Goal: Task Accomplishment & Management: Use online tool/utility

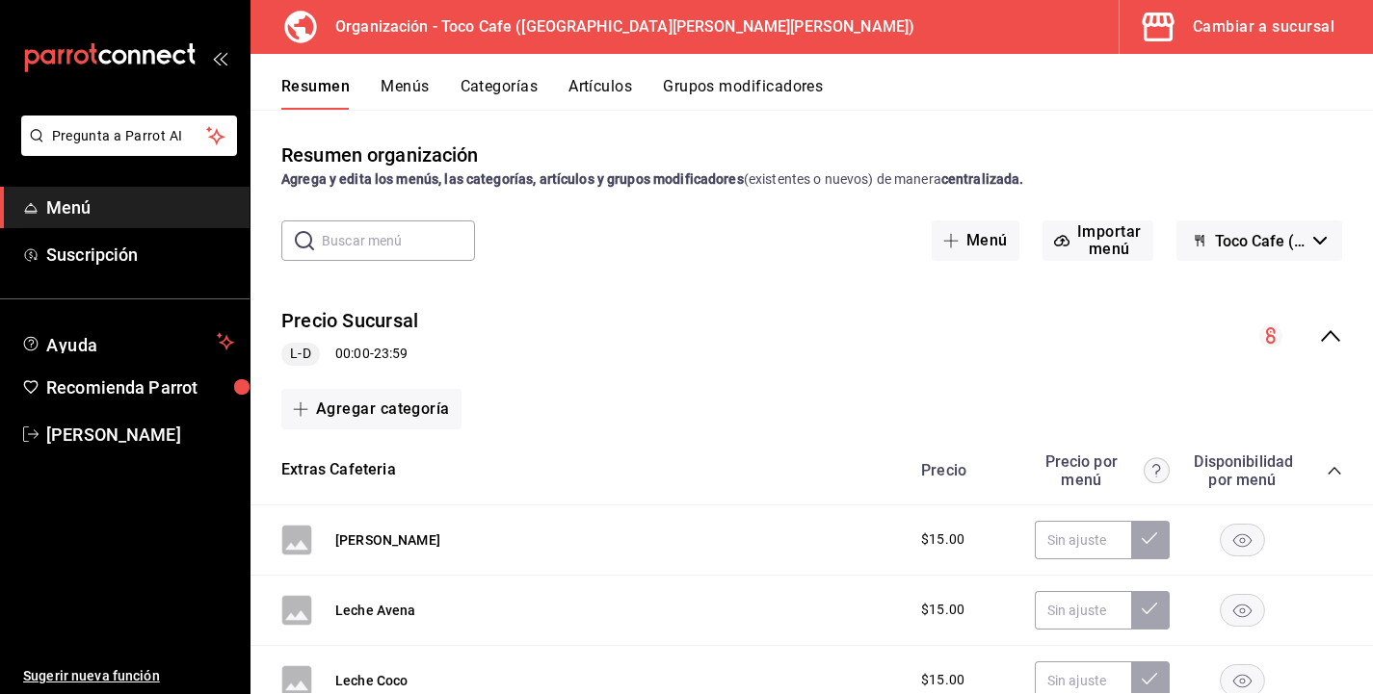
click at [1241, 28] on div "Cambiar a sucursal" at bounding box center [1263, 26] width 142 height 27
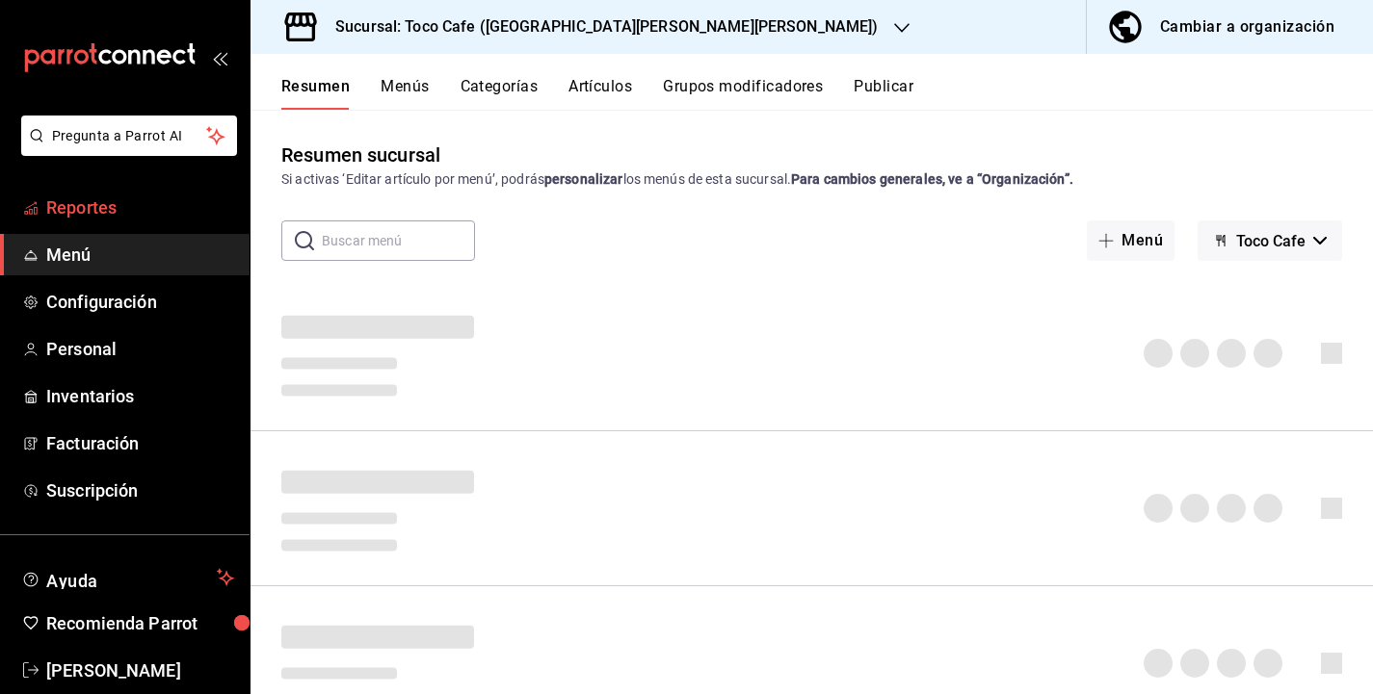
click at [108, 215] on span "Reportes" at bounding box center [140, 208] width 188 height 26
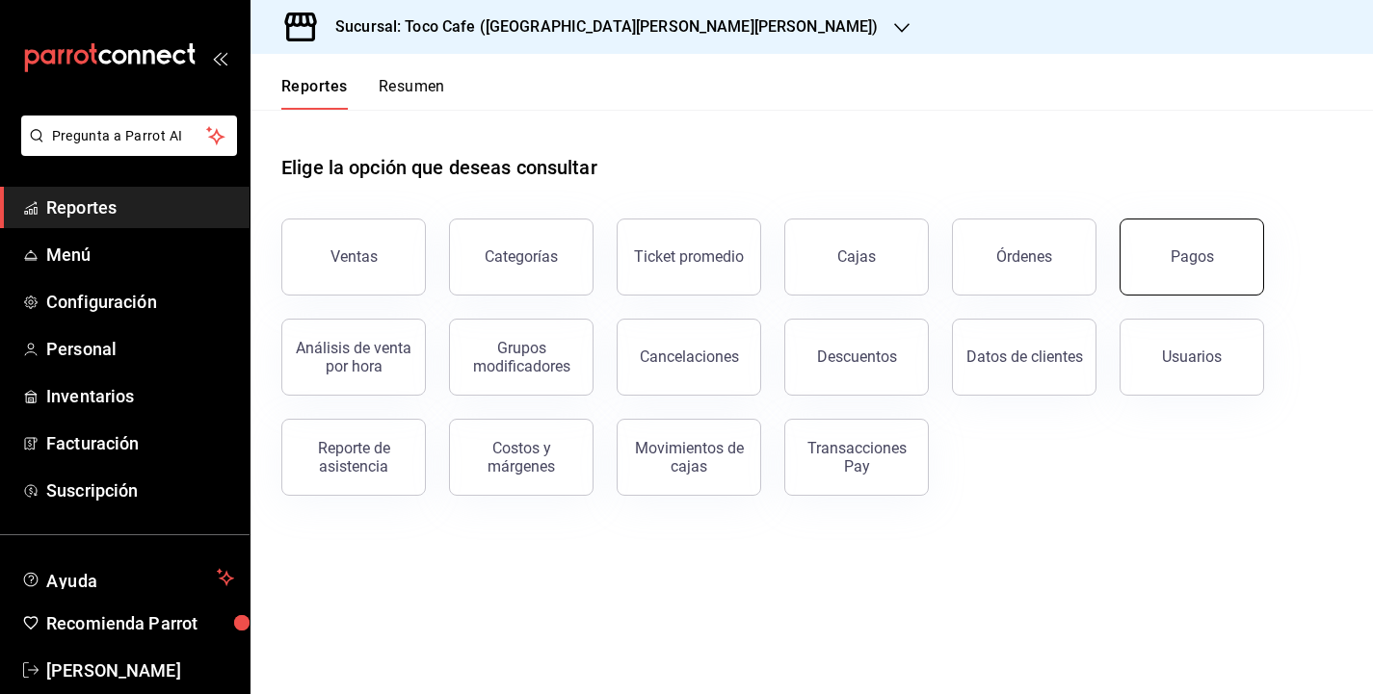
click at [1196, 253] on div "Pagos" at bounding box center [1191, 257] width 43 height 18
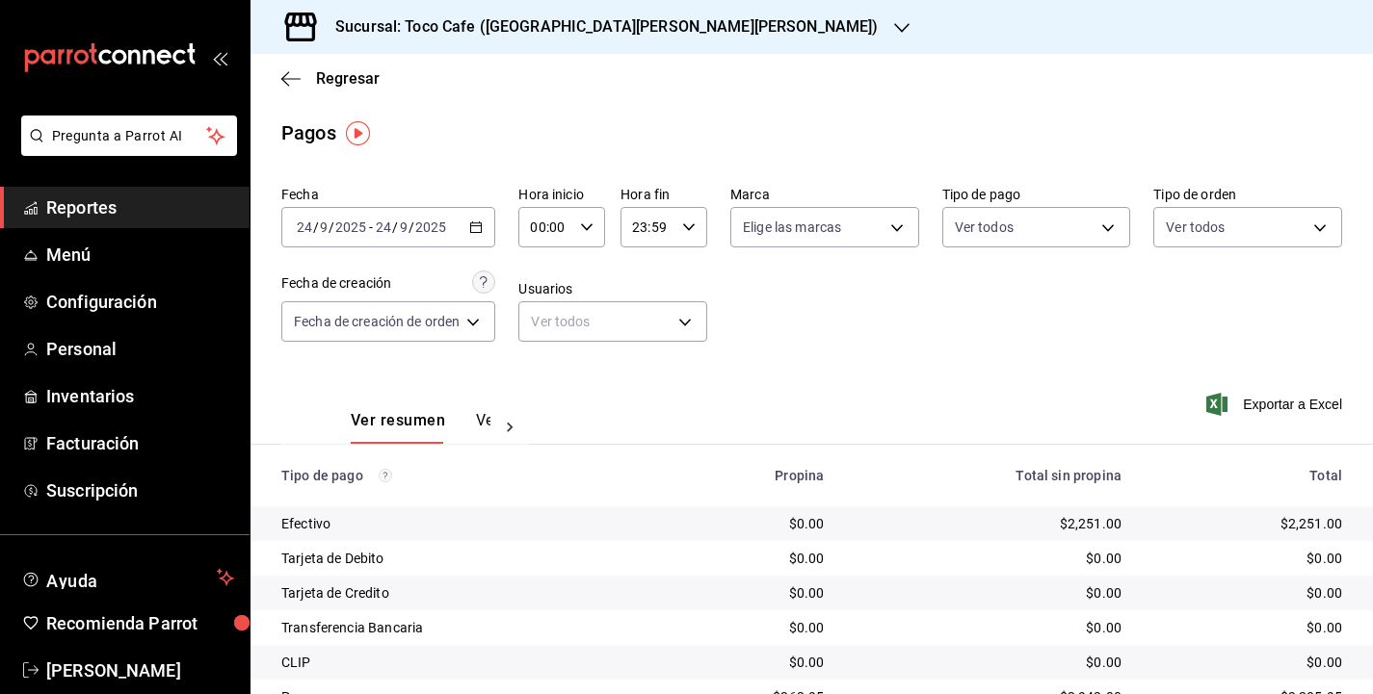
click at [1015, 346] on div "Fecha [DATE] [DATE] - [DATE] [DATE] Hora inicio 00:00 Hora inicio Hora fin 23:5…" at bounding box center [811, 271] width 1060 height 187
click at [472, 226] on icon "button" at bounding box center [475, 227] width 13 height 13
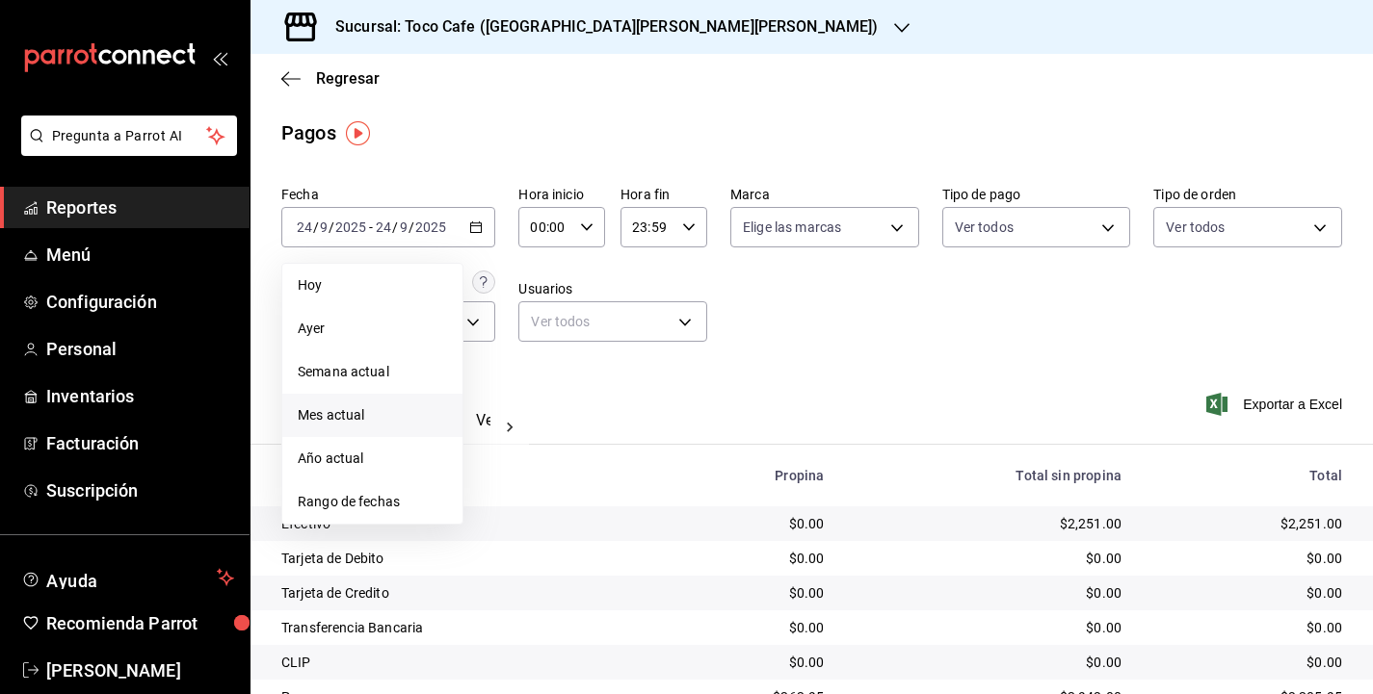
click at [387, 416] on span "Mes actual" at bounding box center [372, 416] width 149 height 20
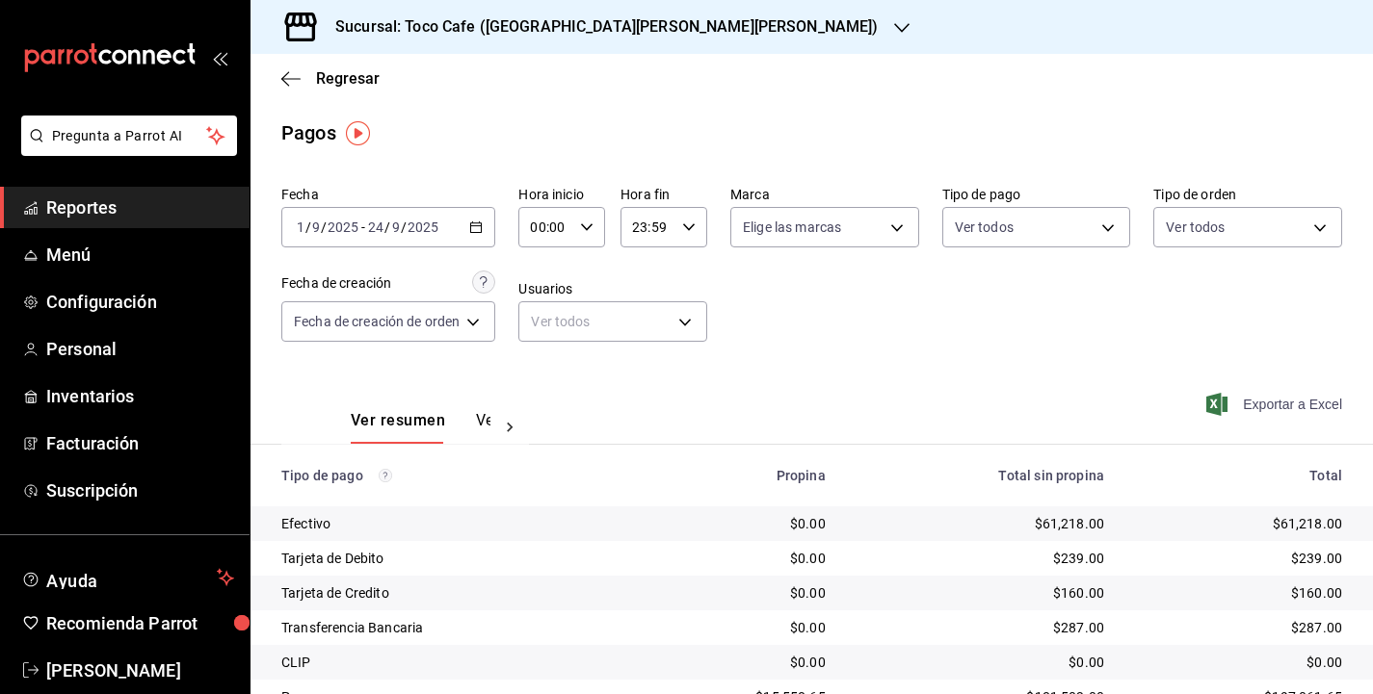
click at [1277, 402] on span "Exportar a Excel" at bounding box center [1276, 404] width 132 height 23
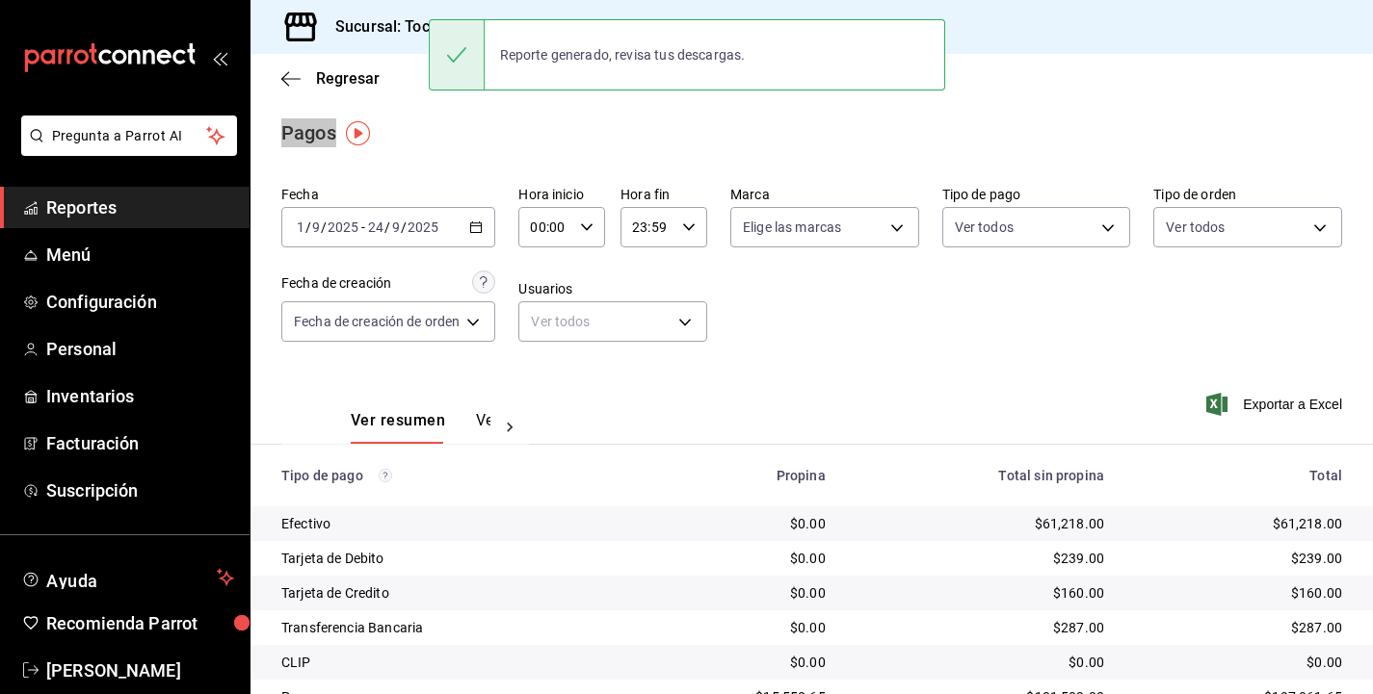
click at [1148, 17] on div "Sucursal: Toco Cafe ([GEOGRAPHIC_DATA][PERSON_NAME][PERSON_NAME])" at bounding box center [811, 27] width 1122 height 54
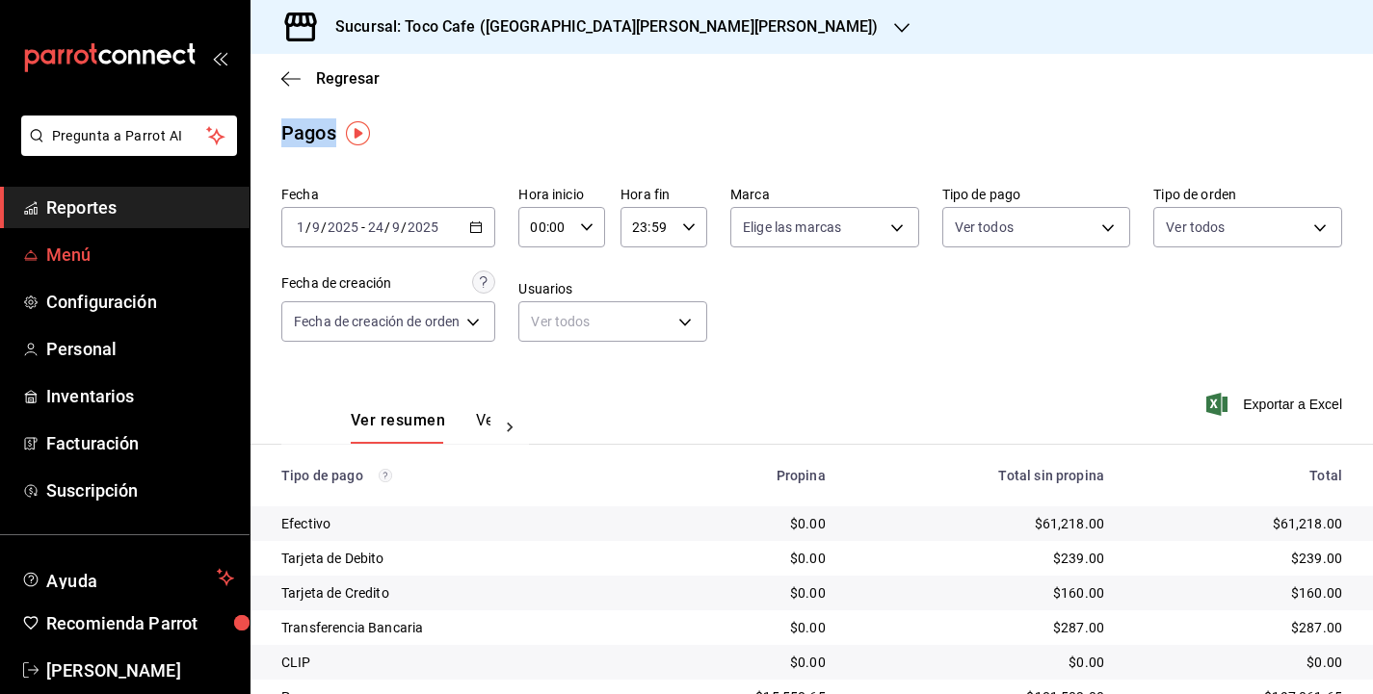
click at [138, 256] on span "Menú" at bounding box center [140, 255] width 188 height 26
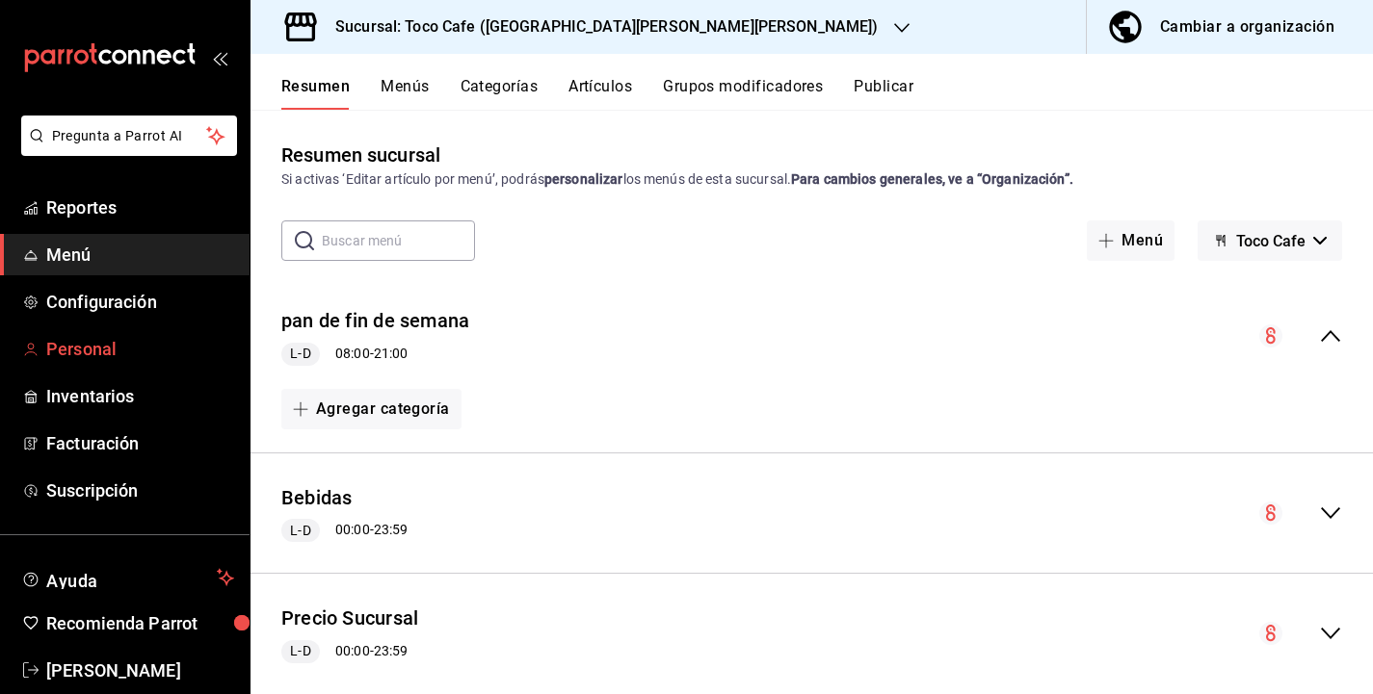
click at [98, 344] on span "Personal" at bounding box center [140, 349] width 188 height 26
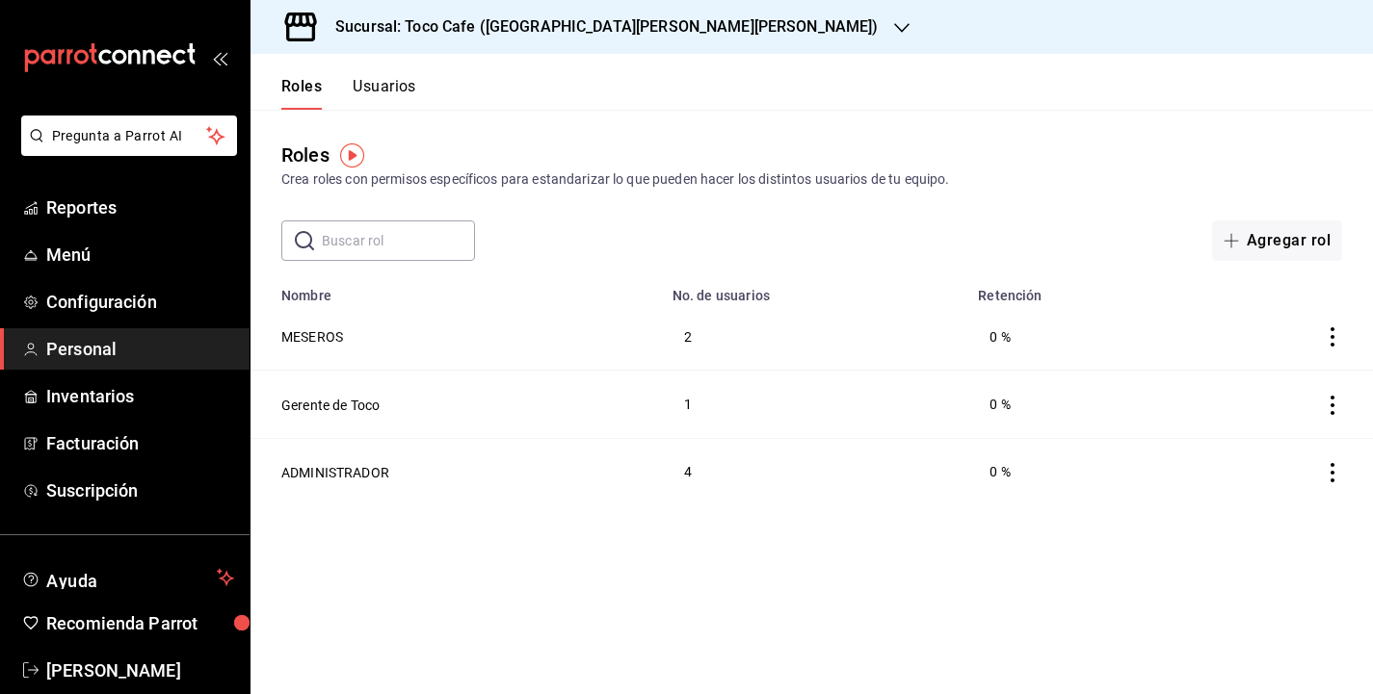
click at [395, 90] on button "Usuarios" at bounding box center [385, 93] width 64 height 33
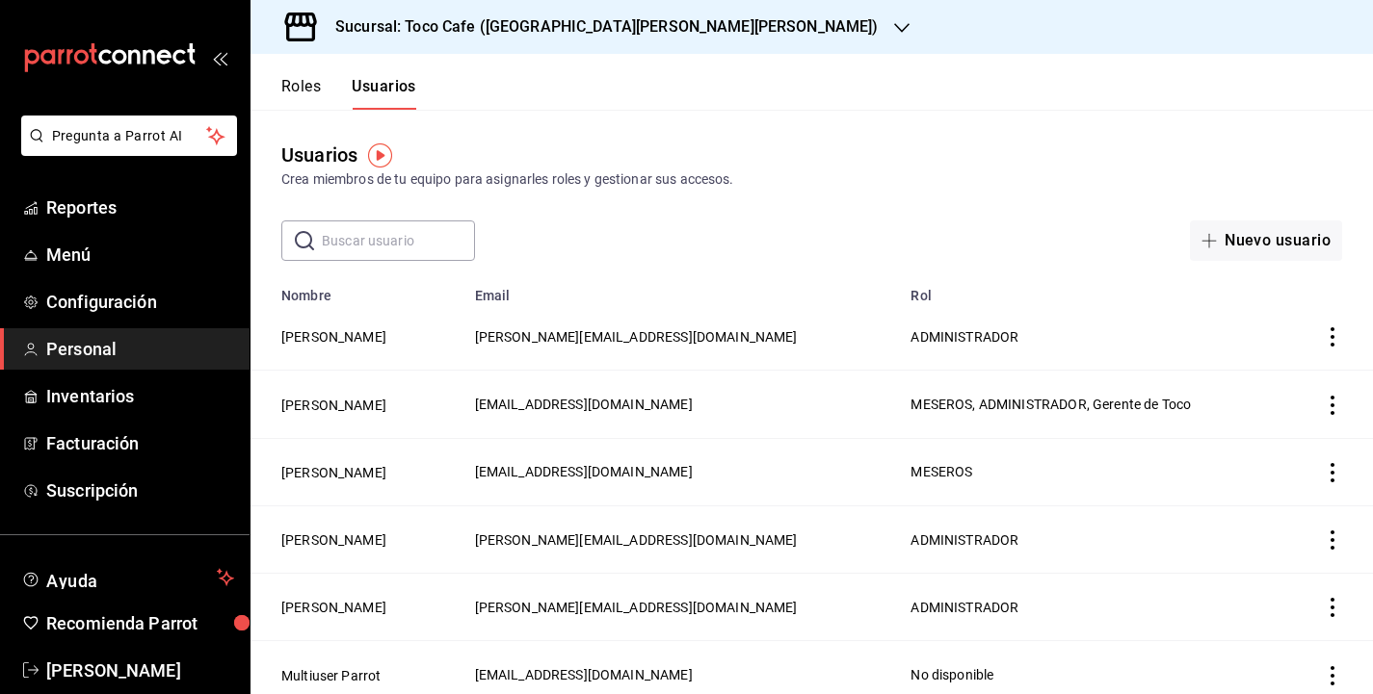
click at [937, 200] on div "Usuarios Crea miembros de tu equipo para asignarles roles y gestionar sus acces…" at bounding box center [811, 185] width 1122 height 151
